Goal: Communication & Community: Share content

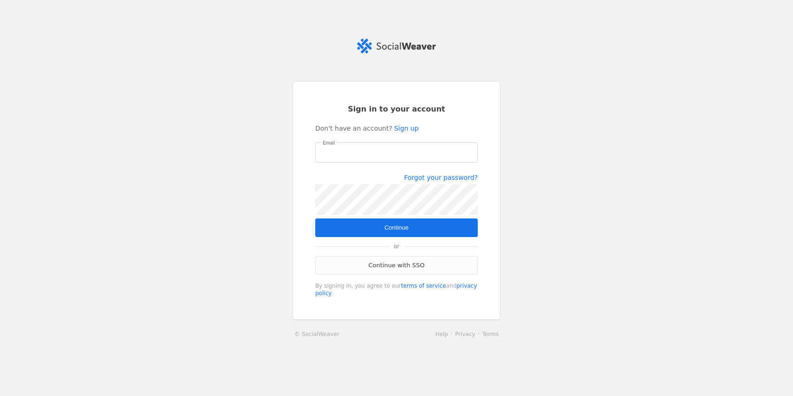
type input "[EMAIL_ADDRESS][PERSON_NAME][DOMAIN_NAME]"
click at [397, 262] on link "Continue with SSO" at bounding box center [396, 265] width 163 height 19
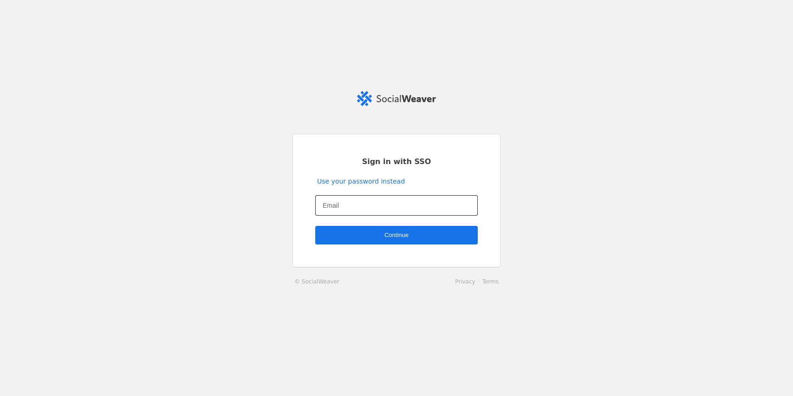
click at [355, 206] on input "Email" at bounding box center [397, 205] width 148 height 11
type input "[EMAIL_ADDRESS][PERSON_NAME][DOMAIN_NAME]"
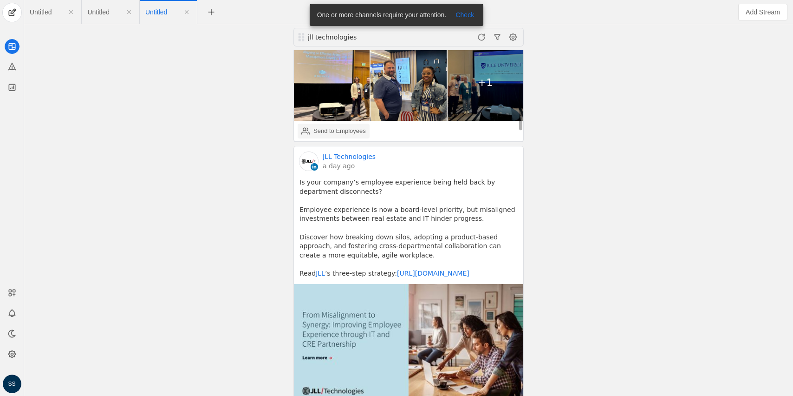
scroll to position [269, 0]
click at [353, 126] on div "Send to Employees" at bounding box center [340, 130] width 52 height 9
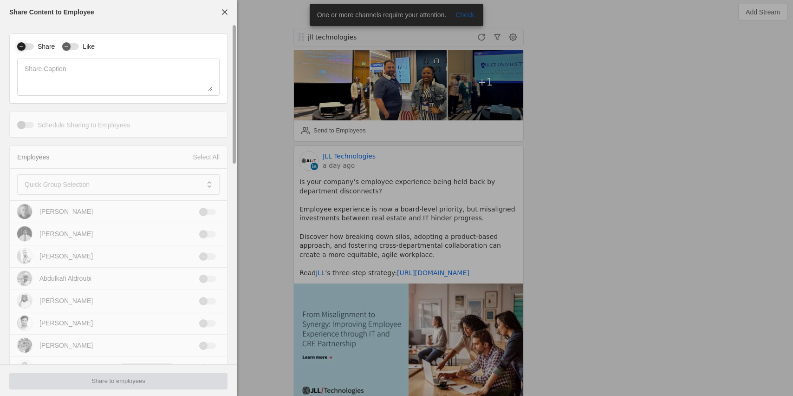
click at [26, 48] on div "button" at bounding box center [21, 46] width 13 height 13
click at [85, 183] on mat-label "Quick Group Selection" at bounding box center [57, 184] width 65 height 11
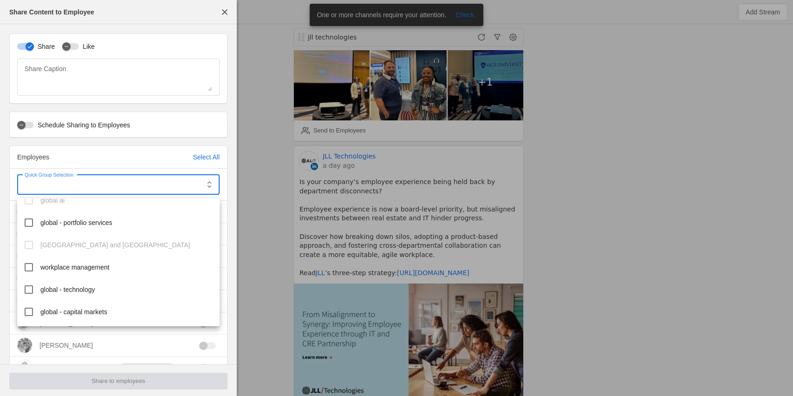
scroll to position [139, 0]
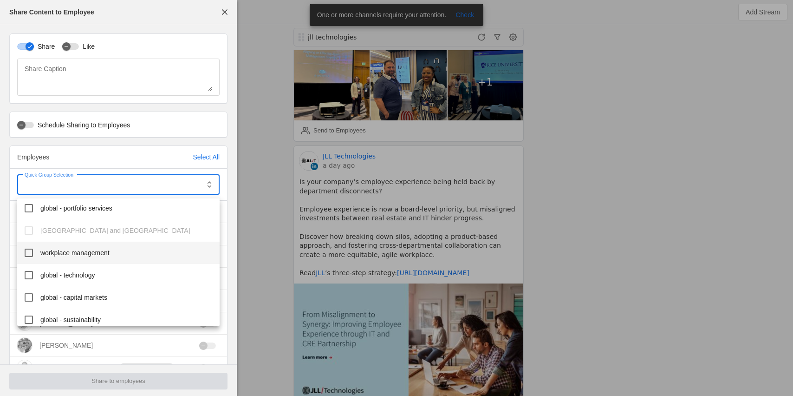
click at [93, 259] on mat-option "workplace management" at bounding box center [118, 253] width 203 height 22
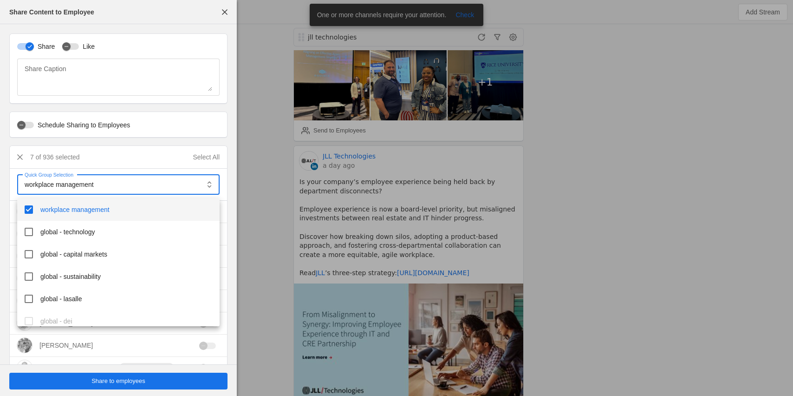
scroll to position [184, 0]
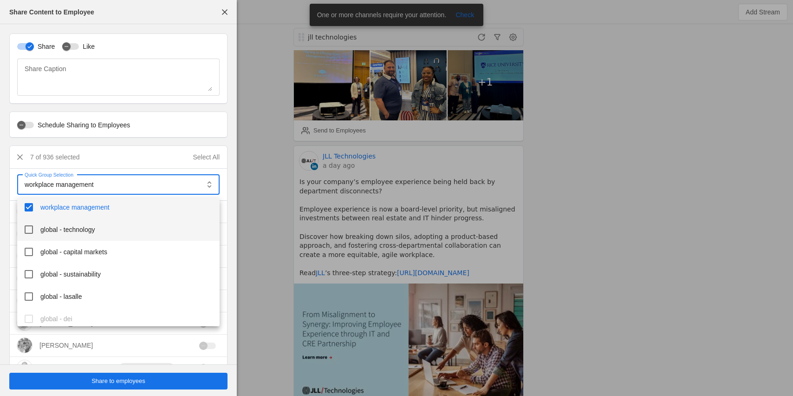
click at [90, 229] on span "global - technology" at bounding box center [67, 229] width 55 height 9
click at [122, 382] on div at bounding box center [396, 198] width 793 height 396
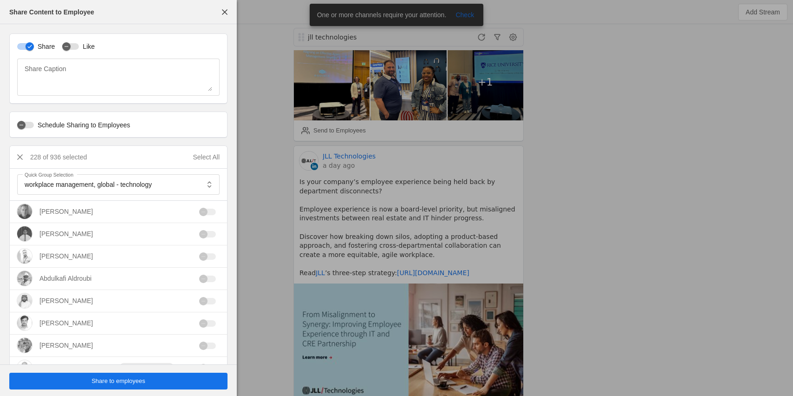
click at [137, 380] on span "Share to employees" at bounding box center [119, 380] width 54 height 9
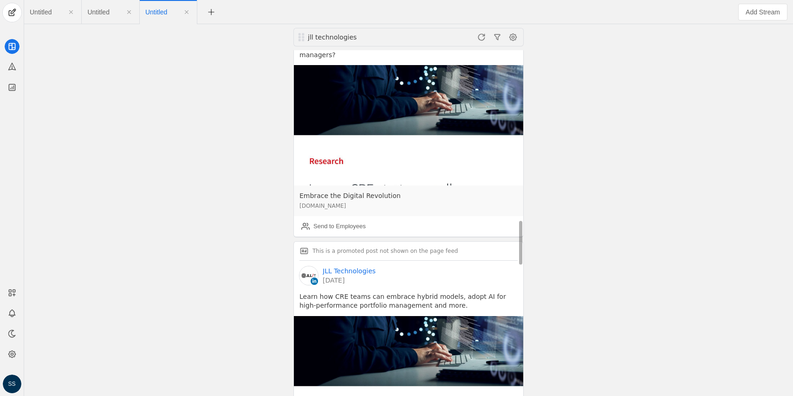
scroll to position [1443, 0]
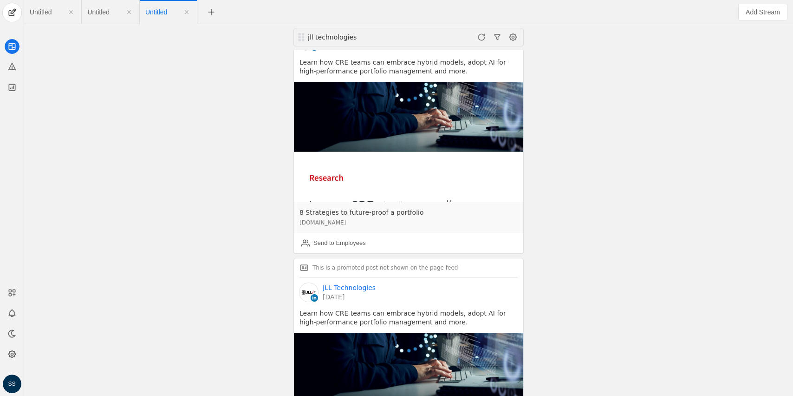
click at [98, 6] on app-feed-tab "Untitled" at bounding box center [110, 12] width 46 height 17
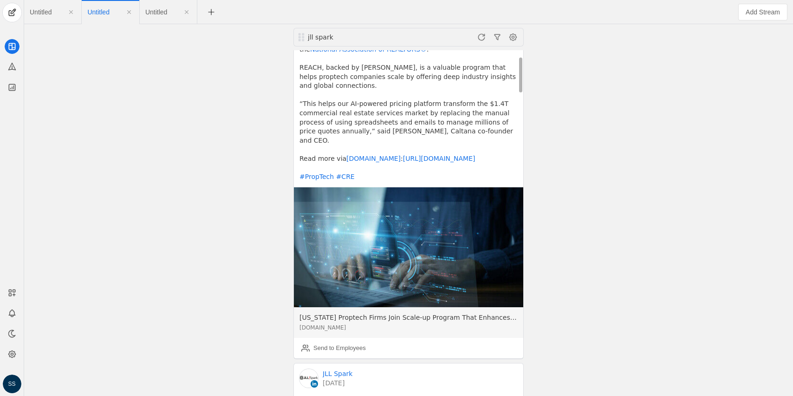
scroll to position [72, 0]
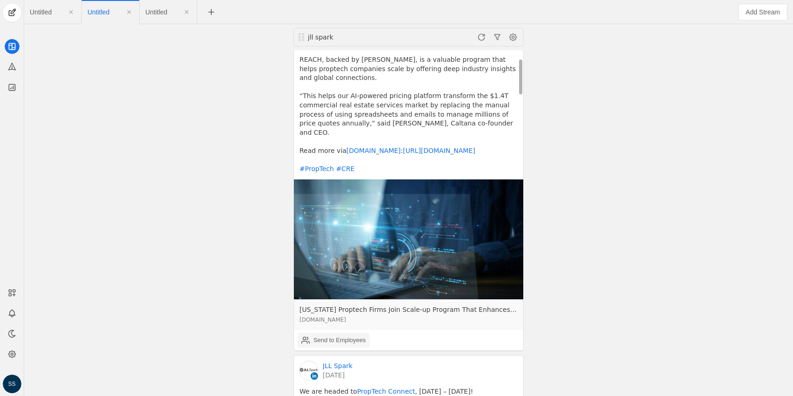
click at [329, 335] on div "Send to Employees" at bounding box center [340, 339] width 52 height 9
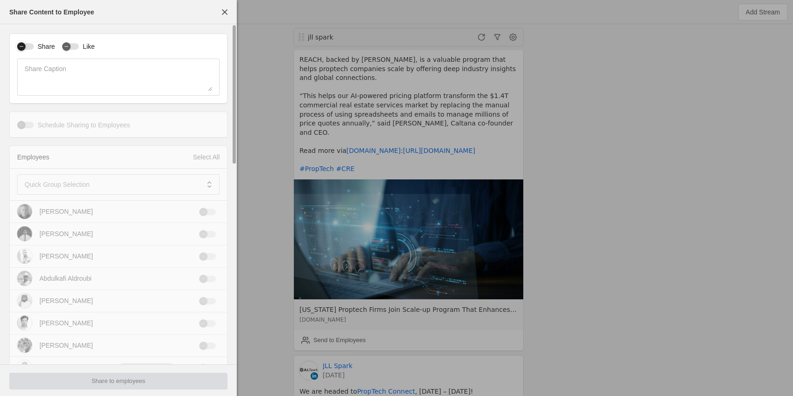
click at [23, 42] on div "button" at bounding box center [21, 46] width 8 height 8
click at [79, 185] on mat-label "Quick Group Selection" at bounding box center [57, 184] width 65 height 11
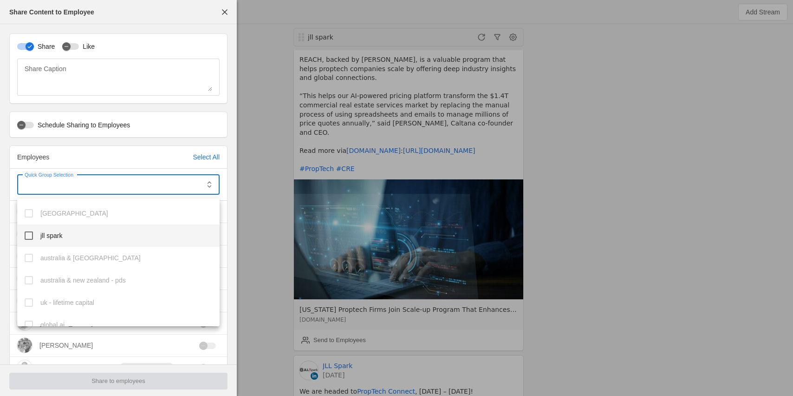
click at [76, 235] on mat-option "jll spark" at bounding box center [118, 235] width 203 height 22
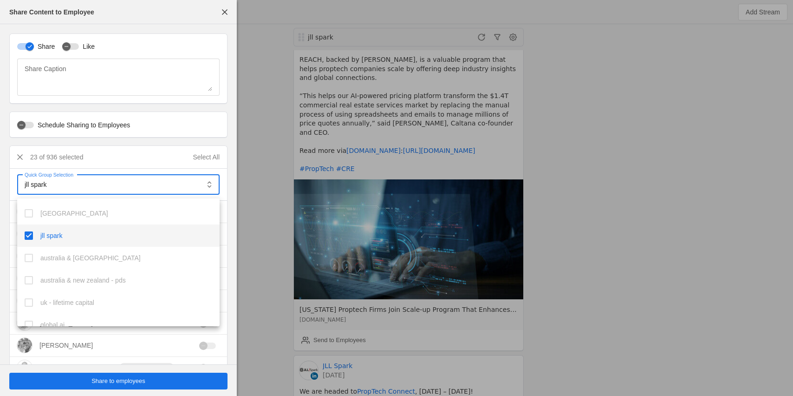
click at [111, 377] on div at bounding box center [396, 198] width 793 height 396
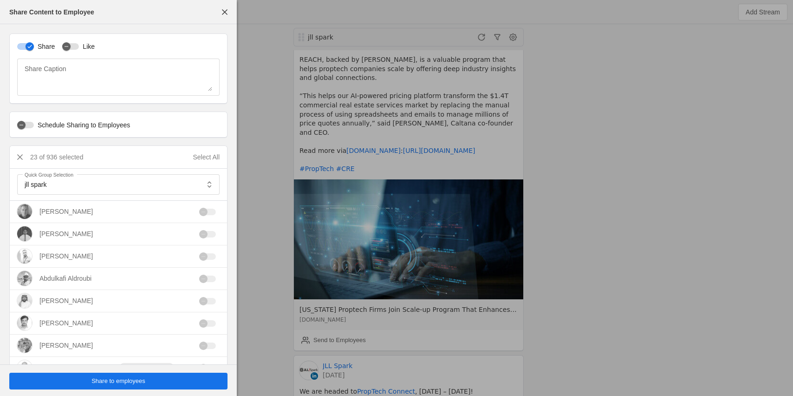
click at [111, 380] on span "Share to employees" at bounding box center [119, 380] width 54 height 9
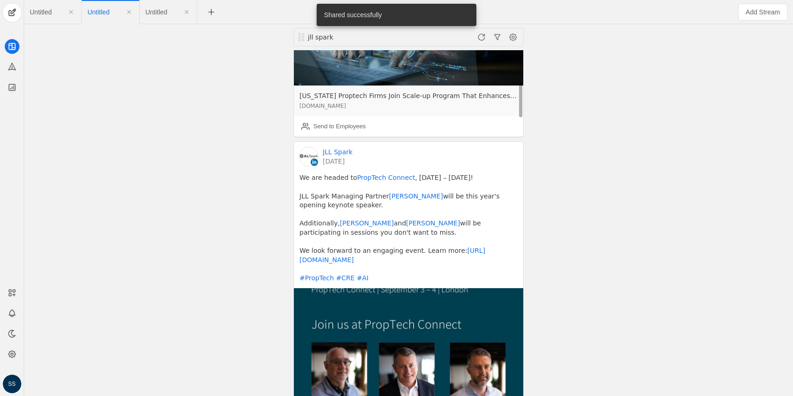
scroll to position [485, 0]
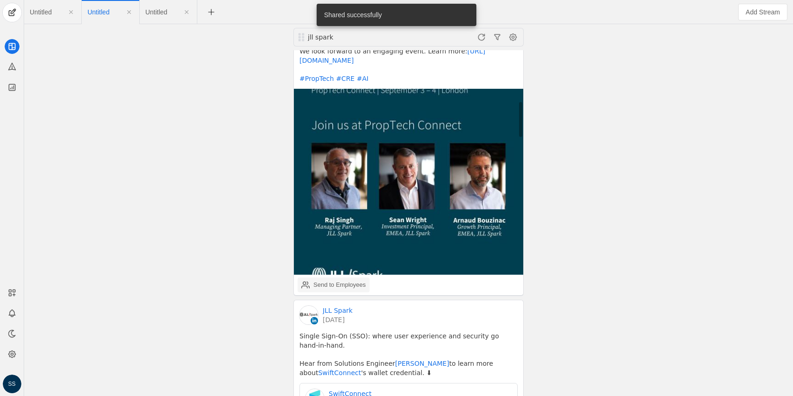
click at [320, 280] on div "Send to Employees" at bounding box center [340, 284] width 52 height 9
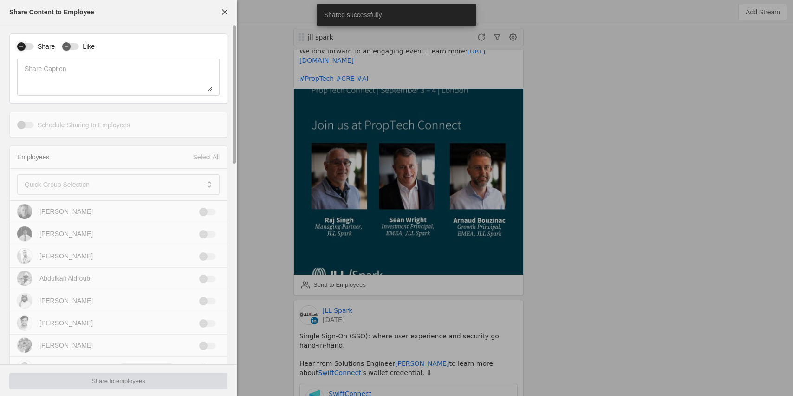
click at [26, 44] on div "button" at bounding box center [21, 46] width 13 height 13
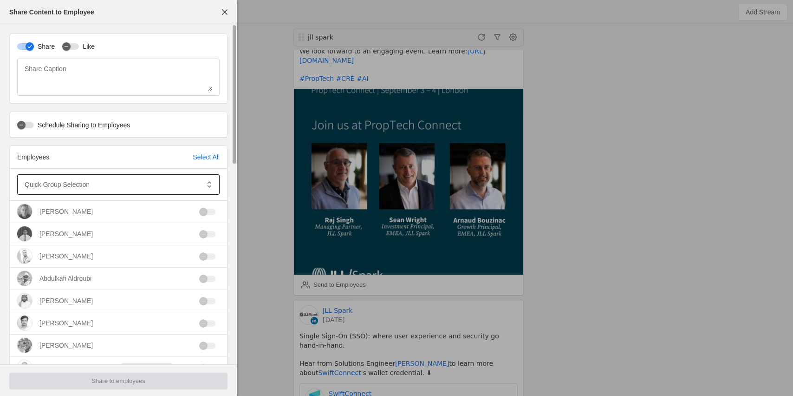
click at [68, 181] on mat-label "Quick Group Selection" at bounding box center [57, 184] width 65 height 11
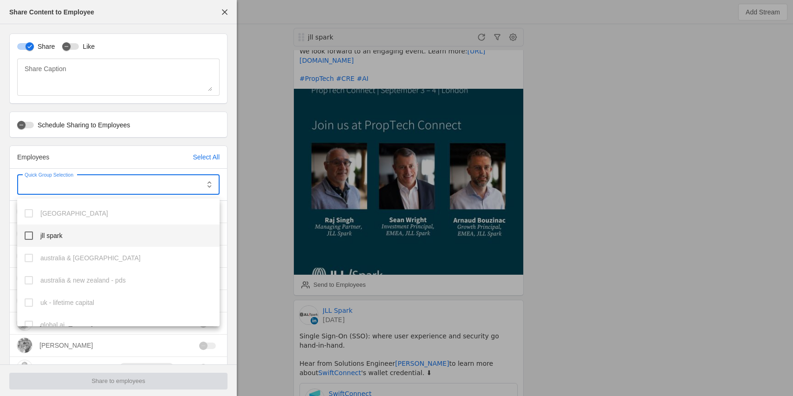
click at [81, 235] on mat-option "jll spark" at bounding box center [118, 235] width 203 height 22
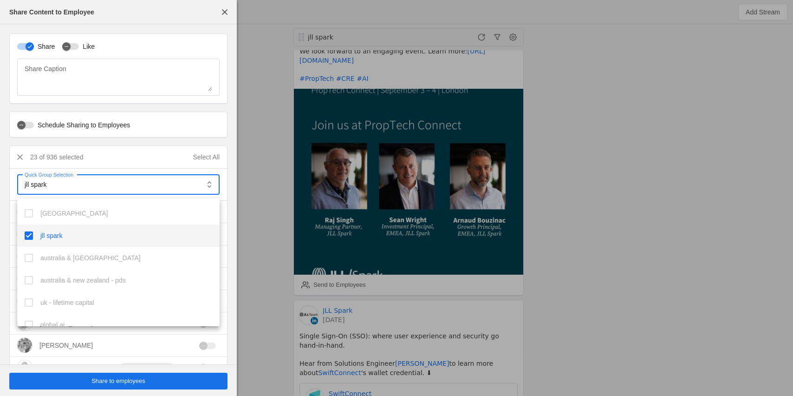
click at [115, 382] on div at bounding box center [396, 198] width 793 height 396
click at [115, 382] on span "Share to employees" at bounding box center [119, 380] width 54 height 9
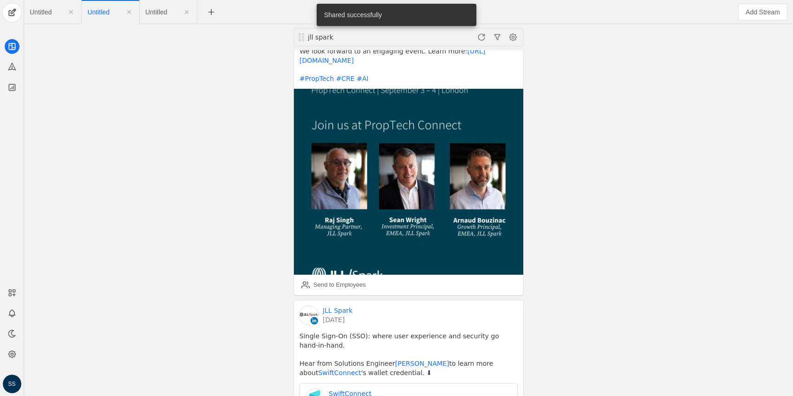
click at [49, 9] on span "Untitled" at bounding box center [41, 12] width 22 height 7
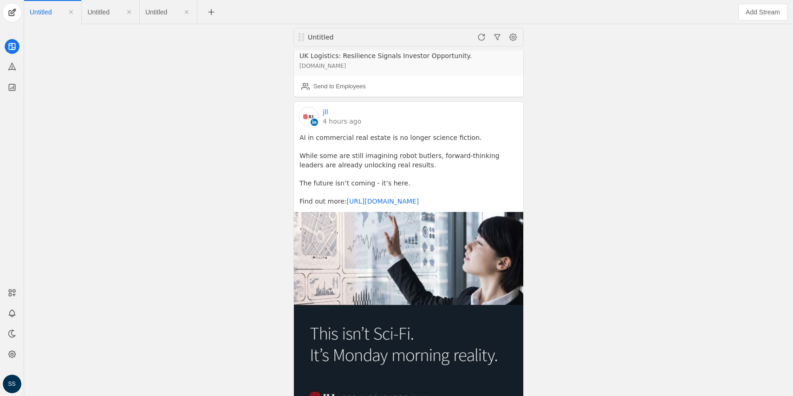
scroll to position [1608, 0]
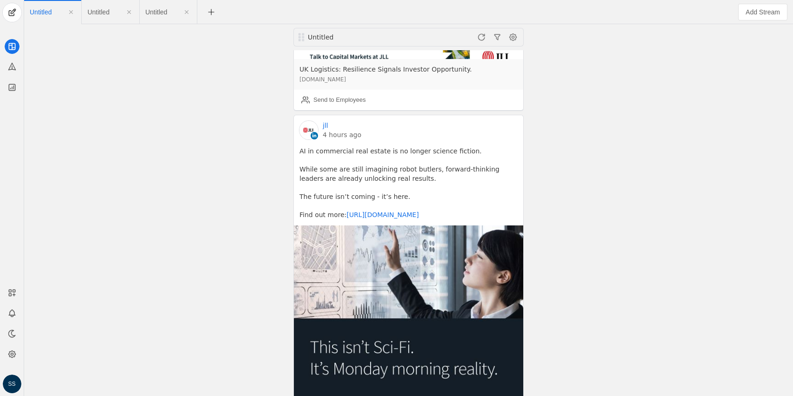
click at [336, 130] on link "4 hours ago" at bounding box center [342, 134] width 39 height 9
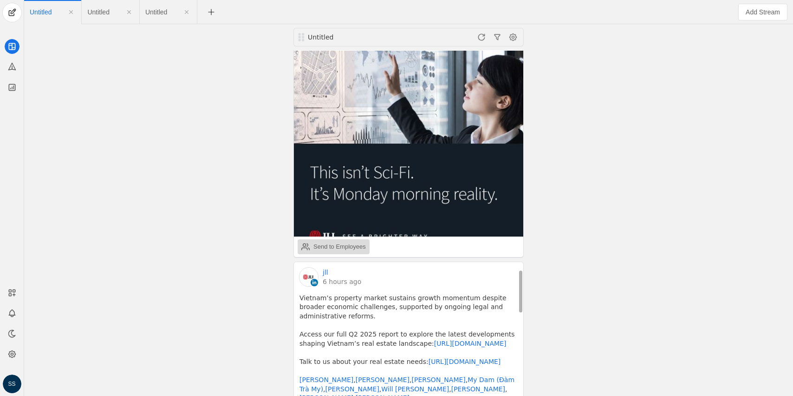
click at [341, 242] on div "Send to Employees" at bounding box center [340, 246] width 52 height 9
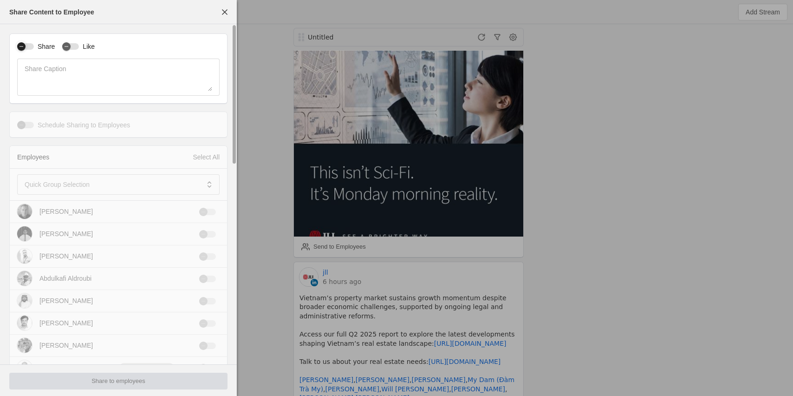
click at [32, 46] on div "button" at bounding box center [25, 46] width 17 height 7
click at [70, 192] on div at bounding box center [112, 184] width 175 height 20
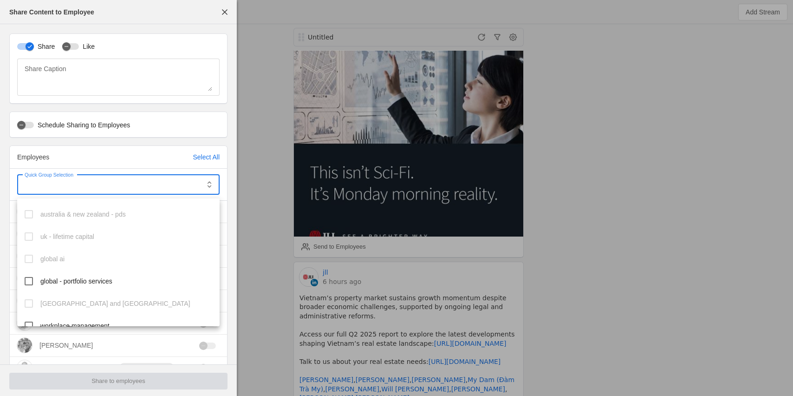
scroll to position [65, 0]
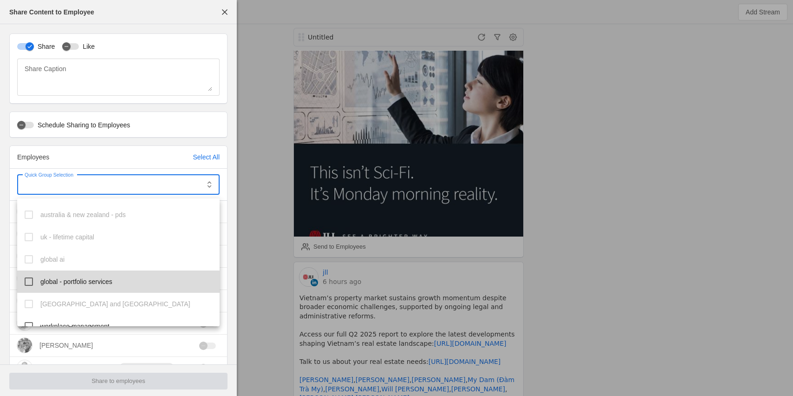
click at [92, 279] on span "global - portfolio services" at bounding box center [76, 281] width 72 height 9
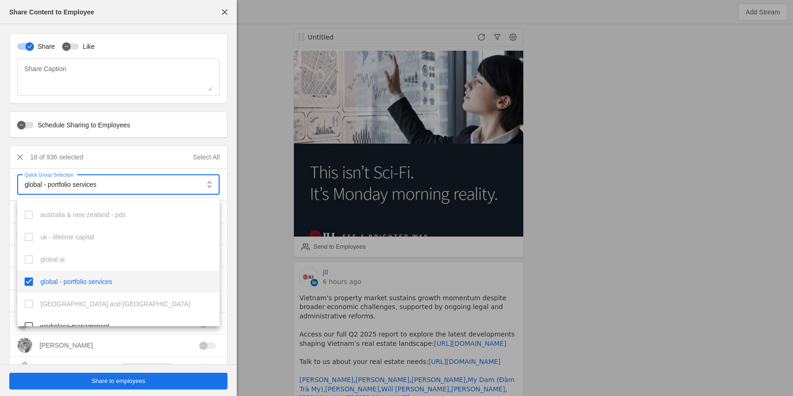
click at [120, 383] on div at bounding box center [396, 198] width 793 height 396
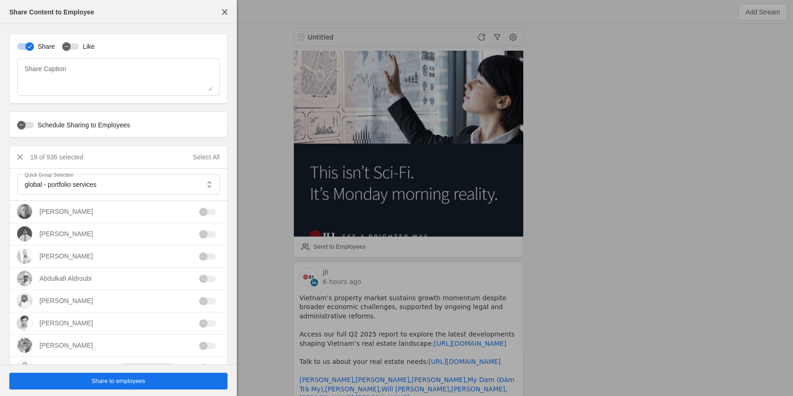
click at [120, 383] on span "Share to employees" at bounding box center [119, 380] width 54 height 9
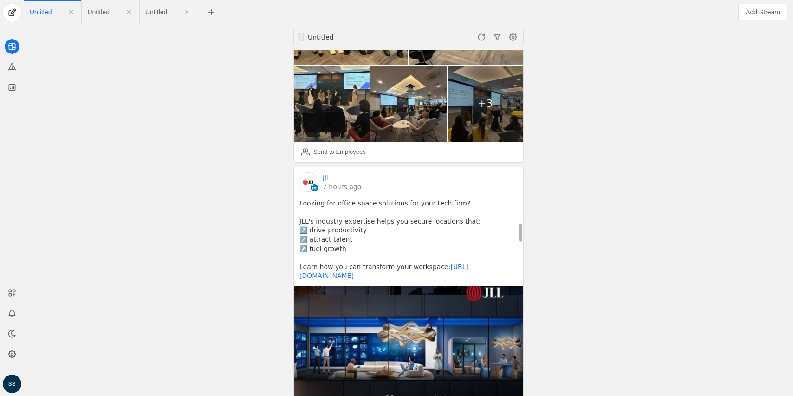
scroll to position [3201, 0]
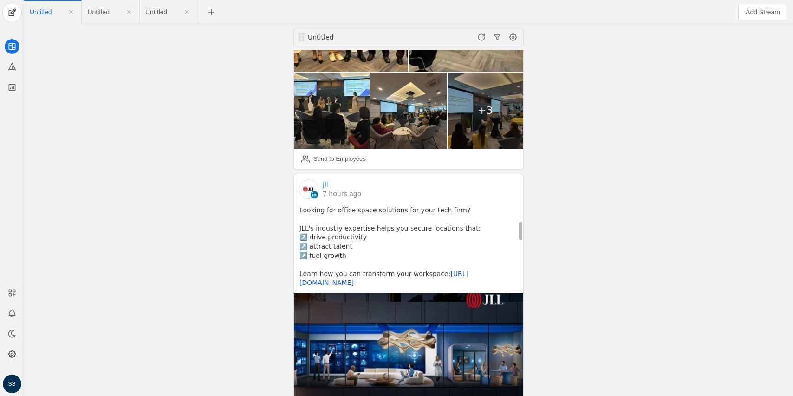
click at [469, 270] on link "https://co.jll/4fsuaan" at bounding box center [384, 278] width 169 height 17
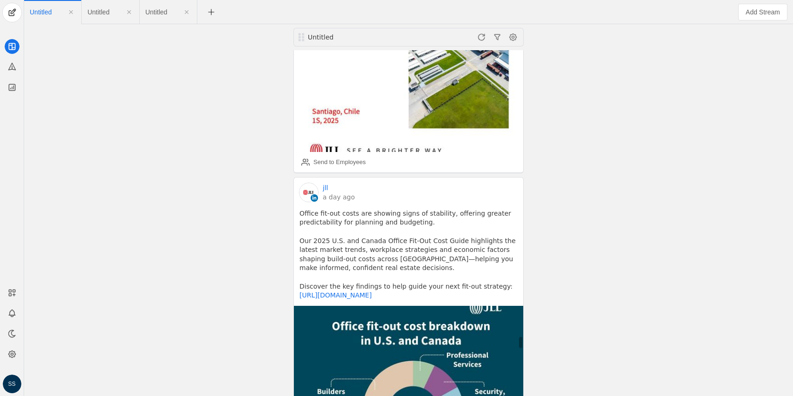
scroll to position [8382, 0]
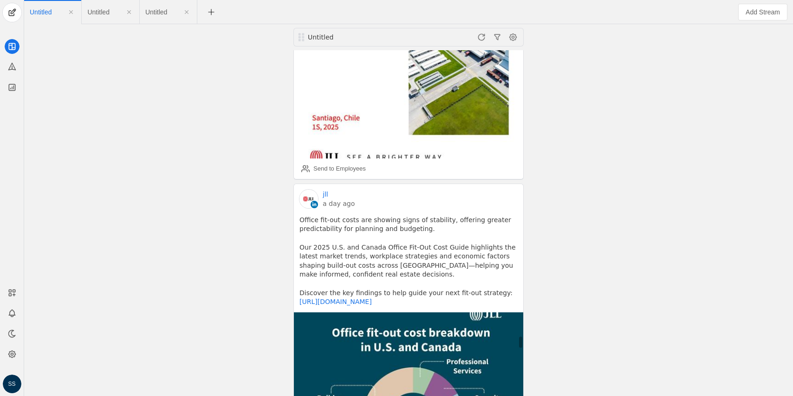
click at [334, 199] on link "a day ago" at bounding box center [339, 203] width 32 height 9
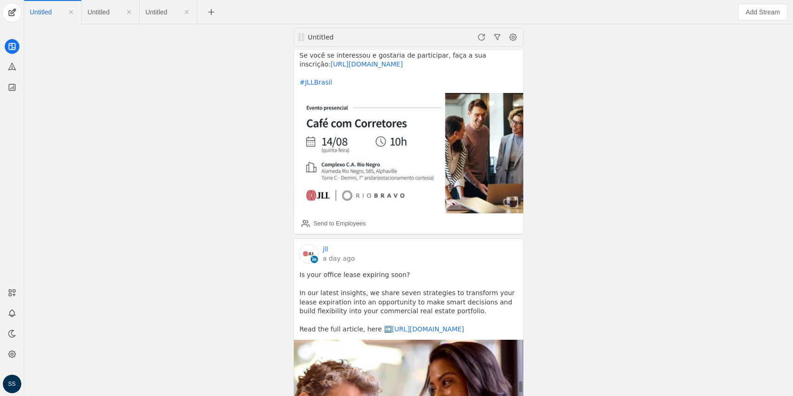
scroll to position [9716, 0]
